Goal: Information Seeking & Learning: Learn about a topic

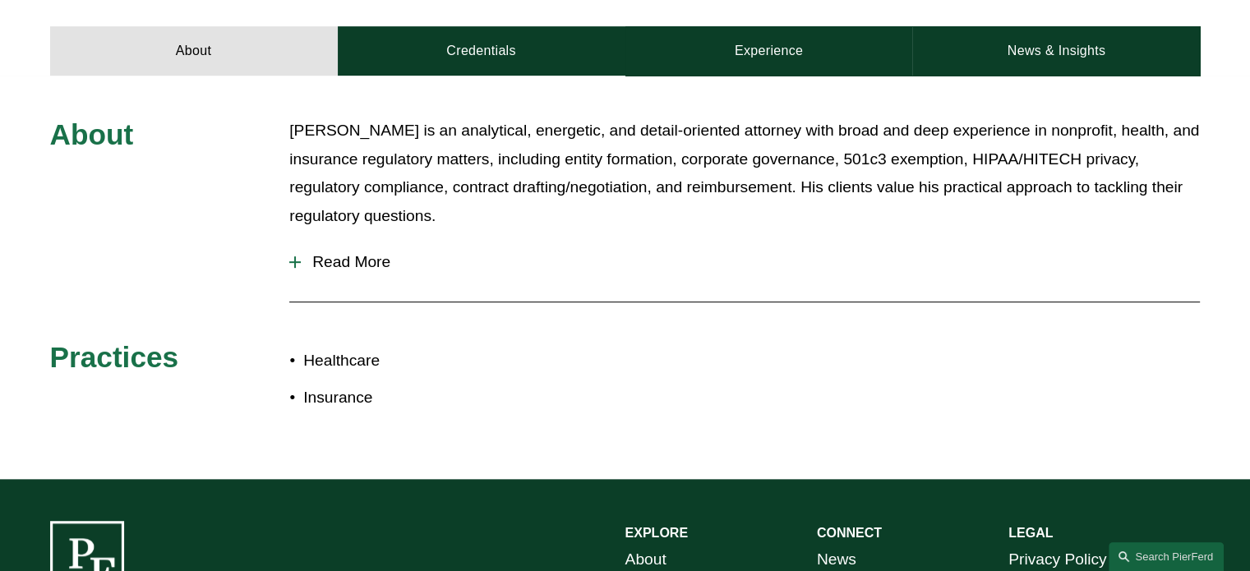
scroll to position [723, 0]
click at [372, 253] on span "Read More" at bounding box center [750, 262] width 899 height 18
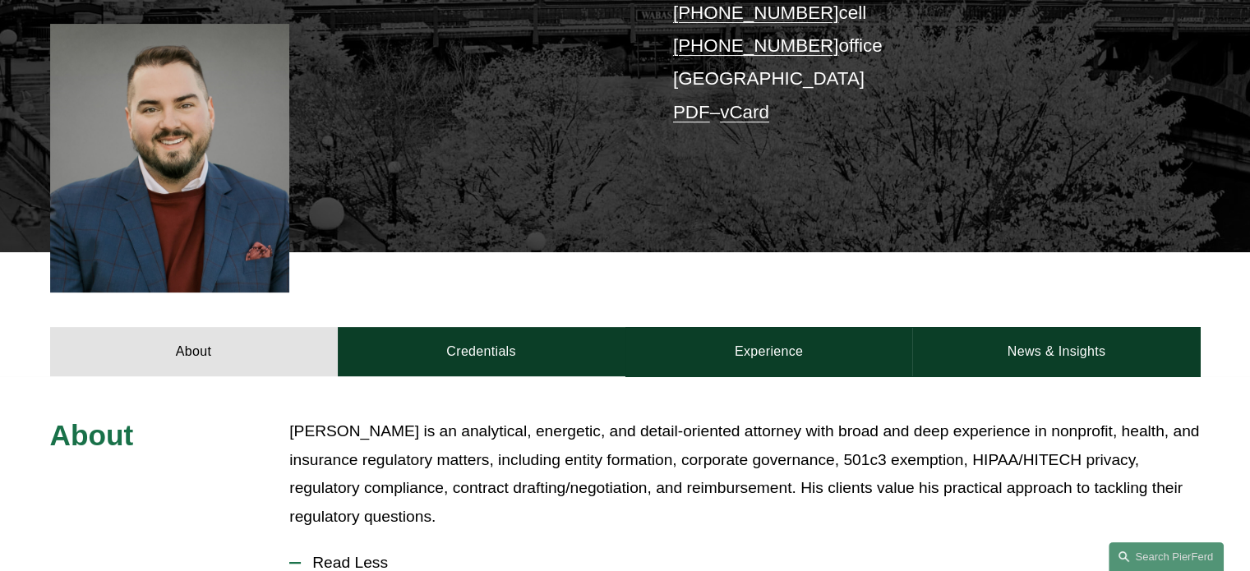
scroll to position [423, 0]
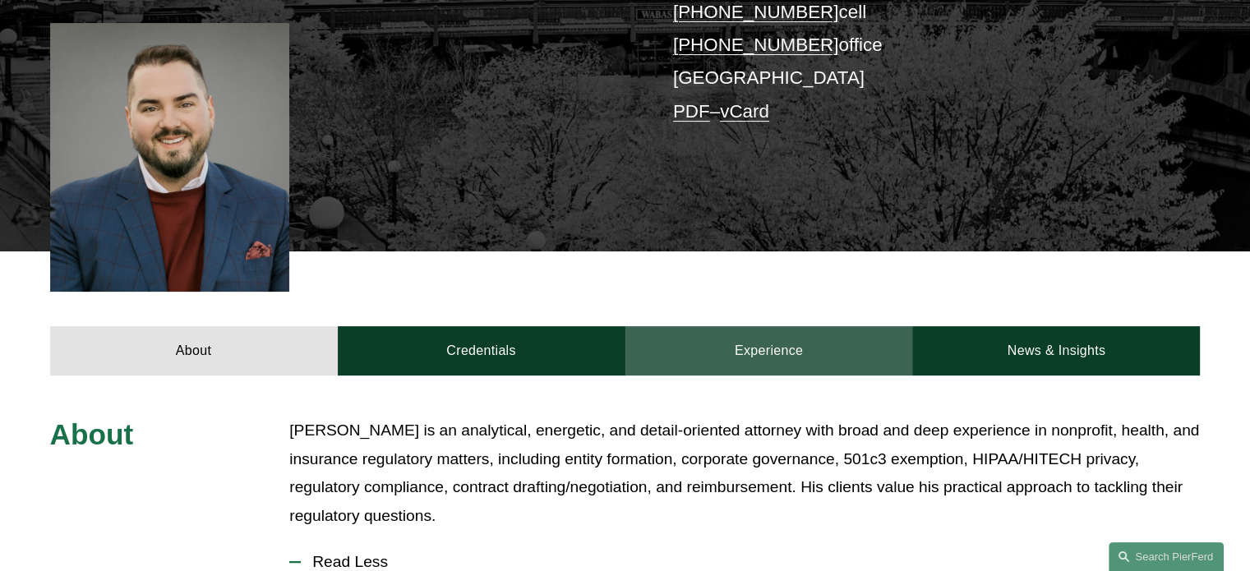
click at [699, 326] on link "Experience" at bounding box center [770, 350] width 288 height 49
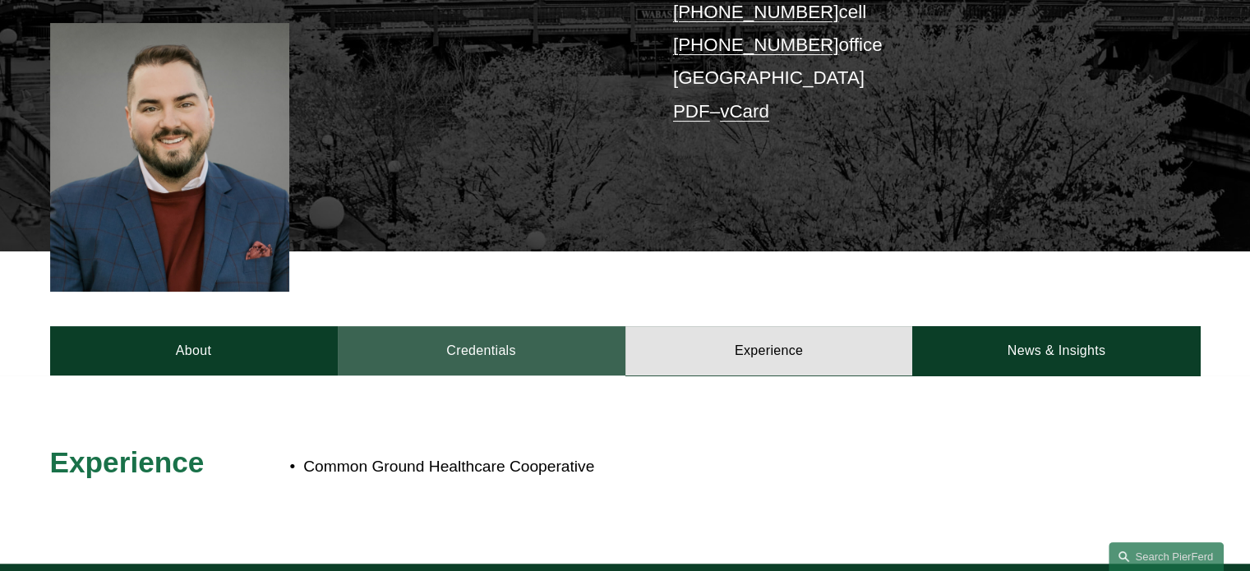
click at [494, 326] on link "Credentials" at bounding box center [482, 350] width 288 height 49
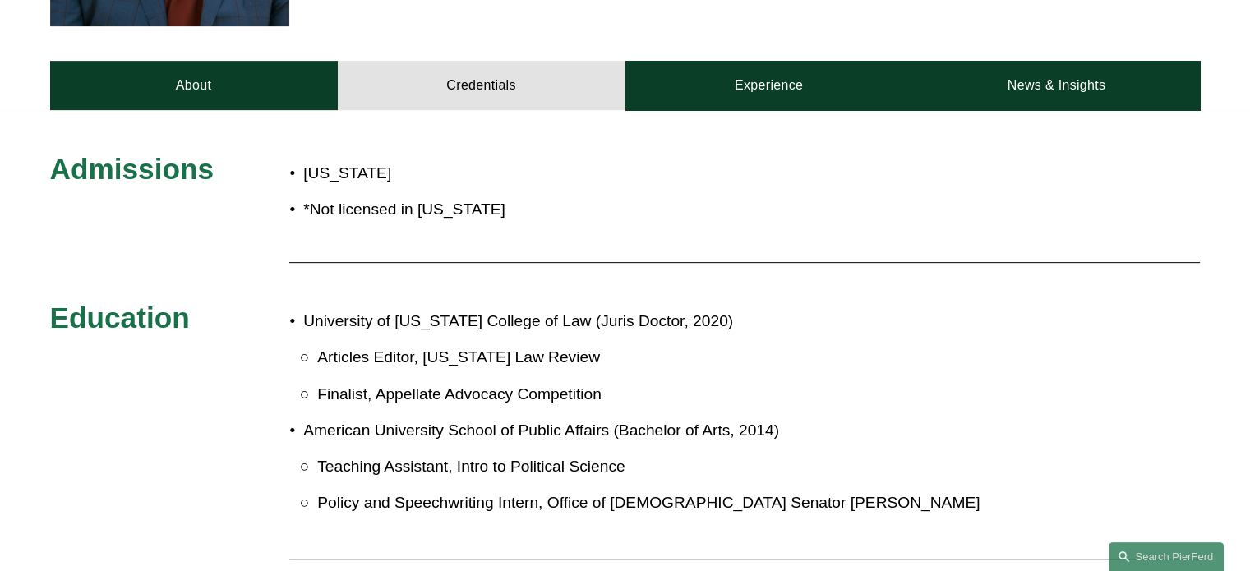
scroll to position [690, 0]
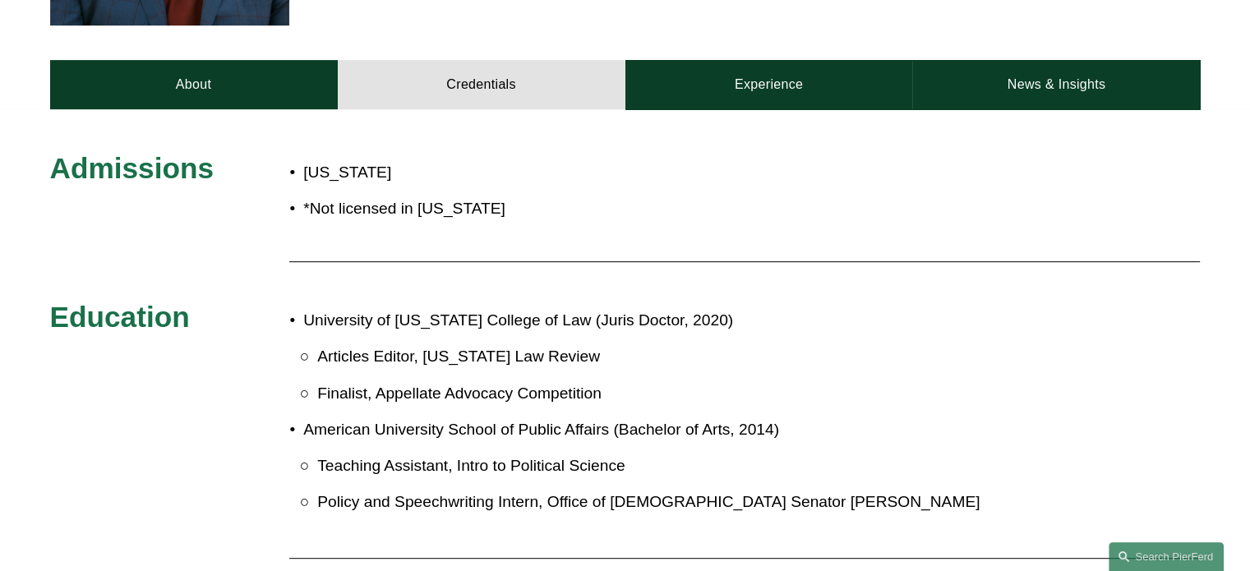
click at [1169, 469] on div "Admissions Minnesota *Not licensed in Illinois Education University of Iowa Col…" at bounding box center [625, 422] width 1250 height 544
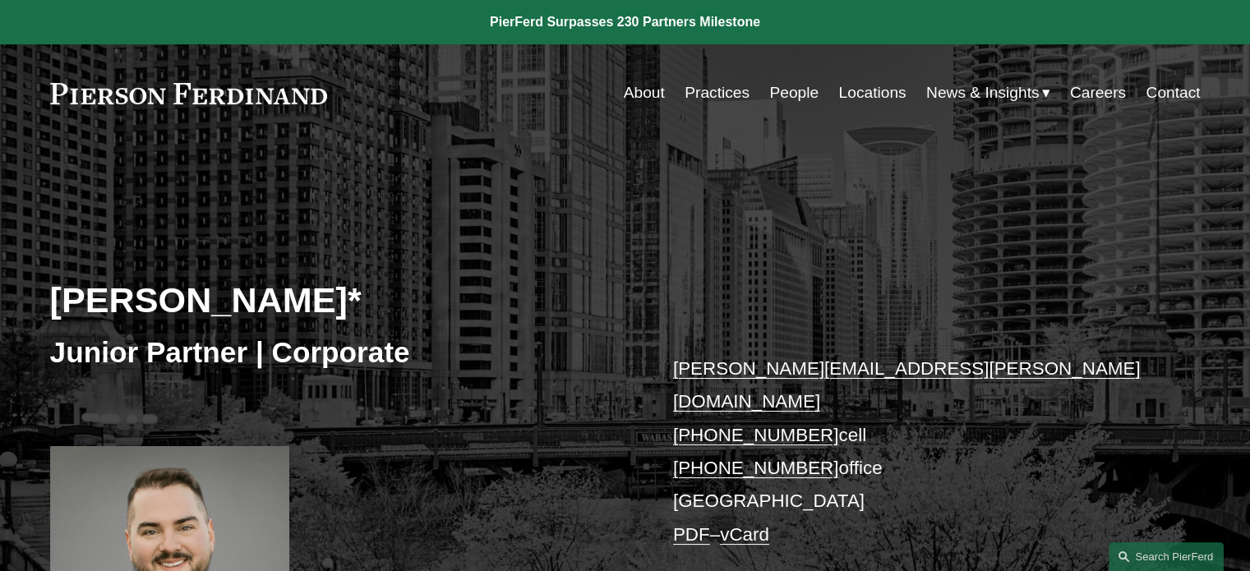
click at [715, 94] on link "Practices" at bounding box center [717, 92] width 65 height 31
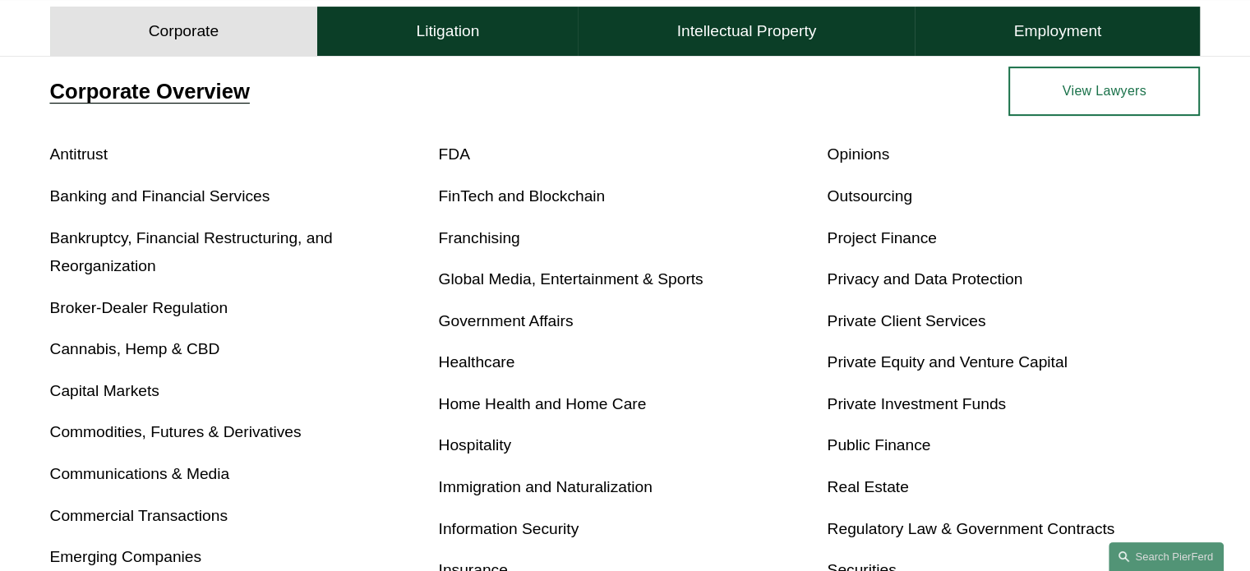
scroll to position [591, 0]
